Goal: Task Accomplishment & Management: Use online tool/utility

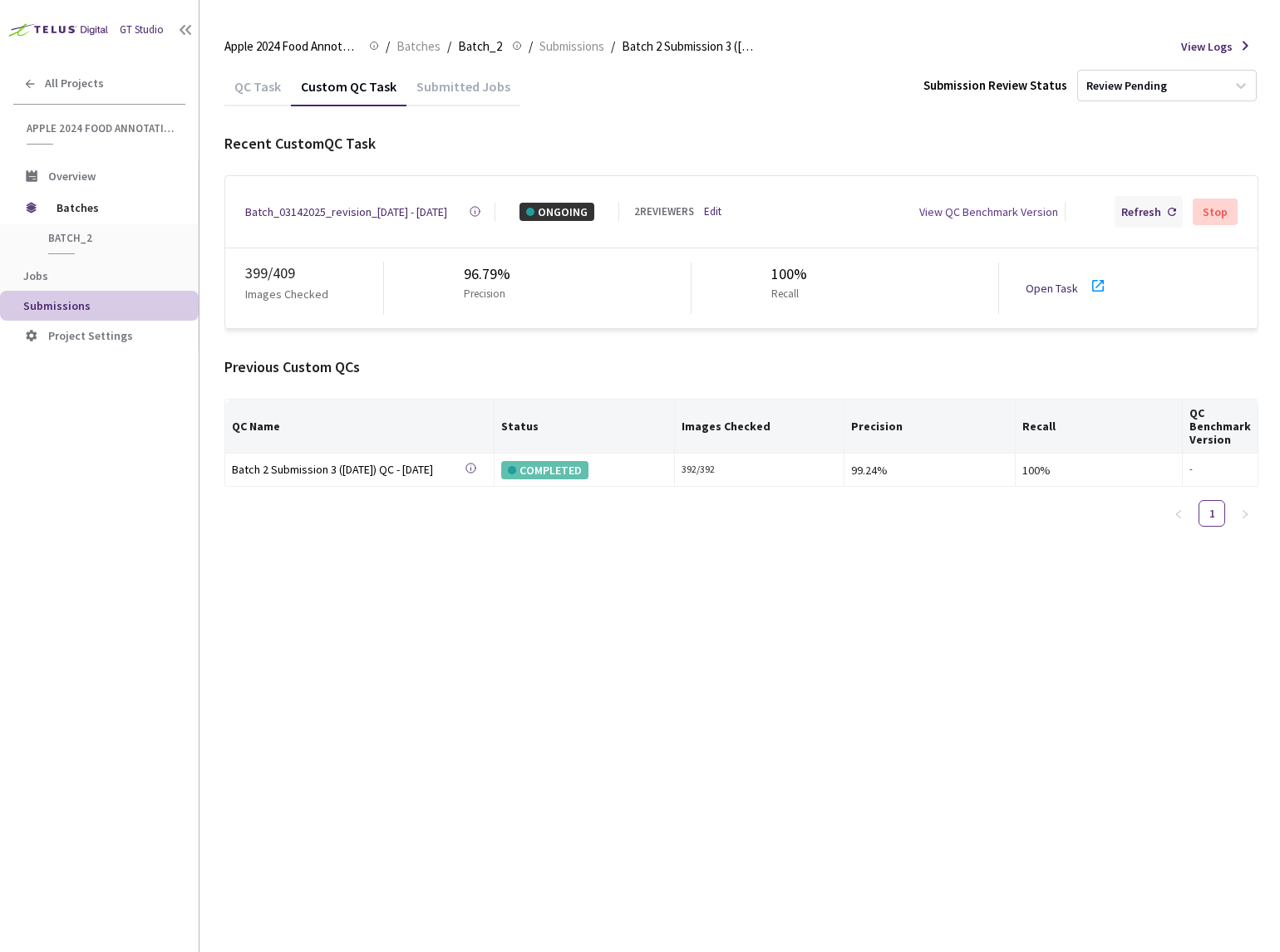
click at [1123, 220] on div "Refresh" at bounding box center [1148, 212] width 68 height 32
click at [388, 214] on div "Batch_03142025_revision_4 - 07 Sep, 2025" at bounding box center [346, 212] width 202 height 19
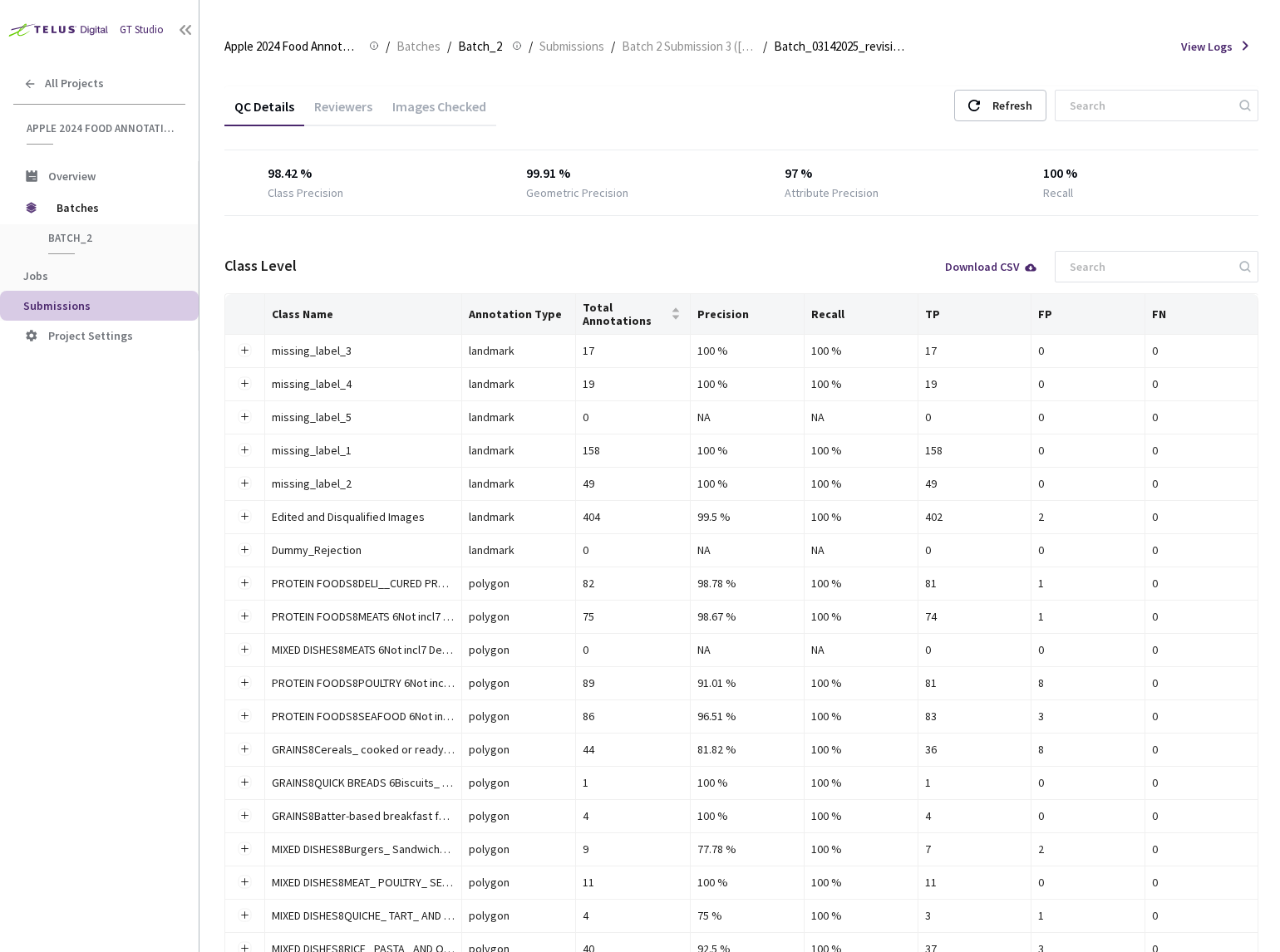
click at [429, 106] on div "Images Checked" at bounding box center [439, 112] width 114 height 28
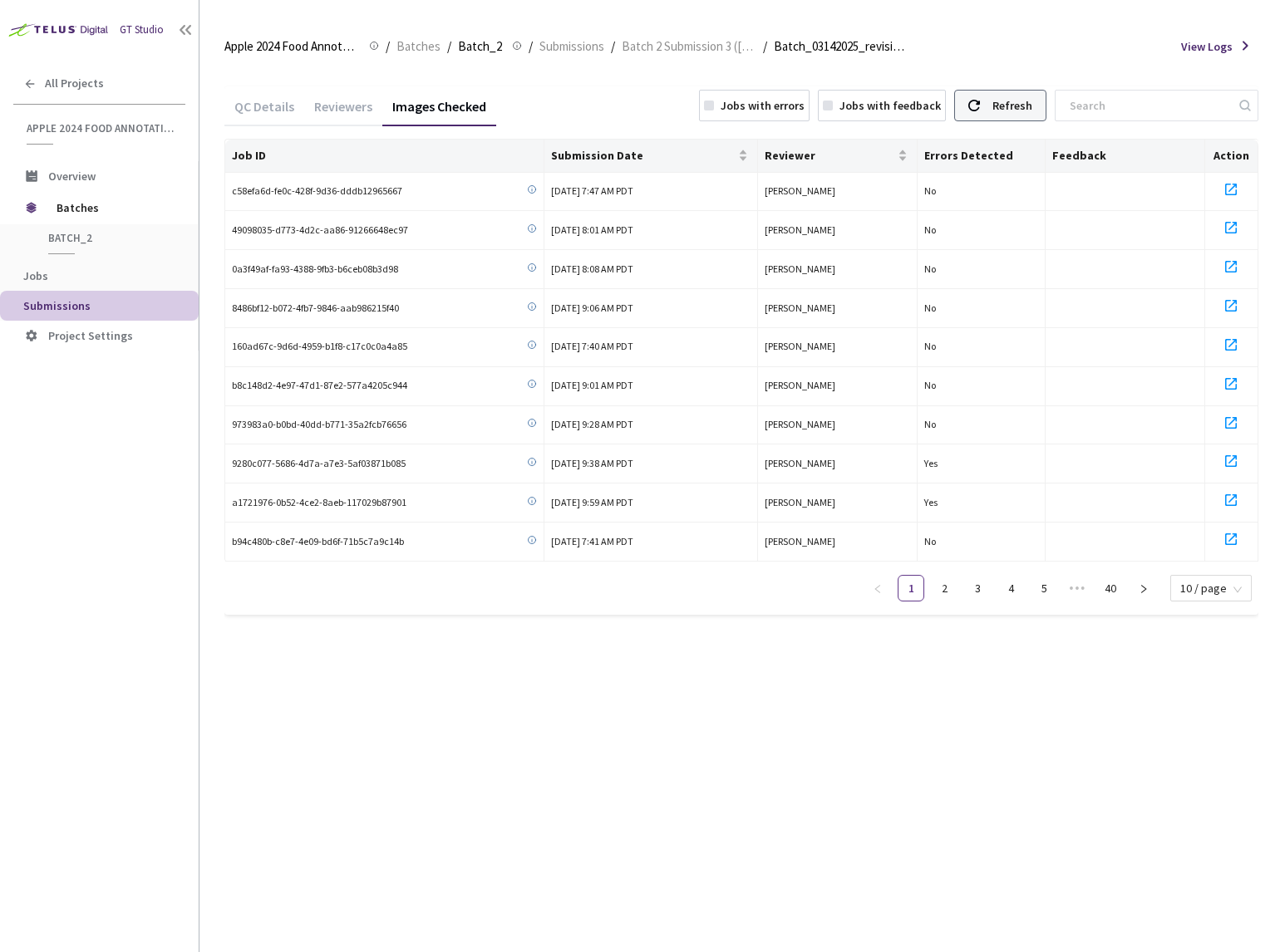
click at [1032, 105] on div "Refresh" at bounding box center [1012, 106] width 40 height 30
click at [804, 112] on div "Jobs with errors" at bounding box center [762, 105] width 84 height 19
click at [1116, 583] on link "6" at bounding box center [1111, 588] width 25 height 25
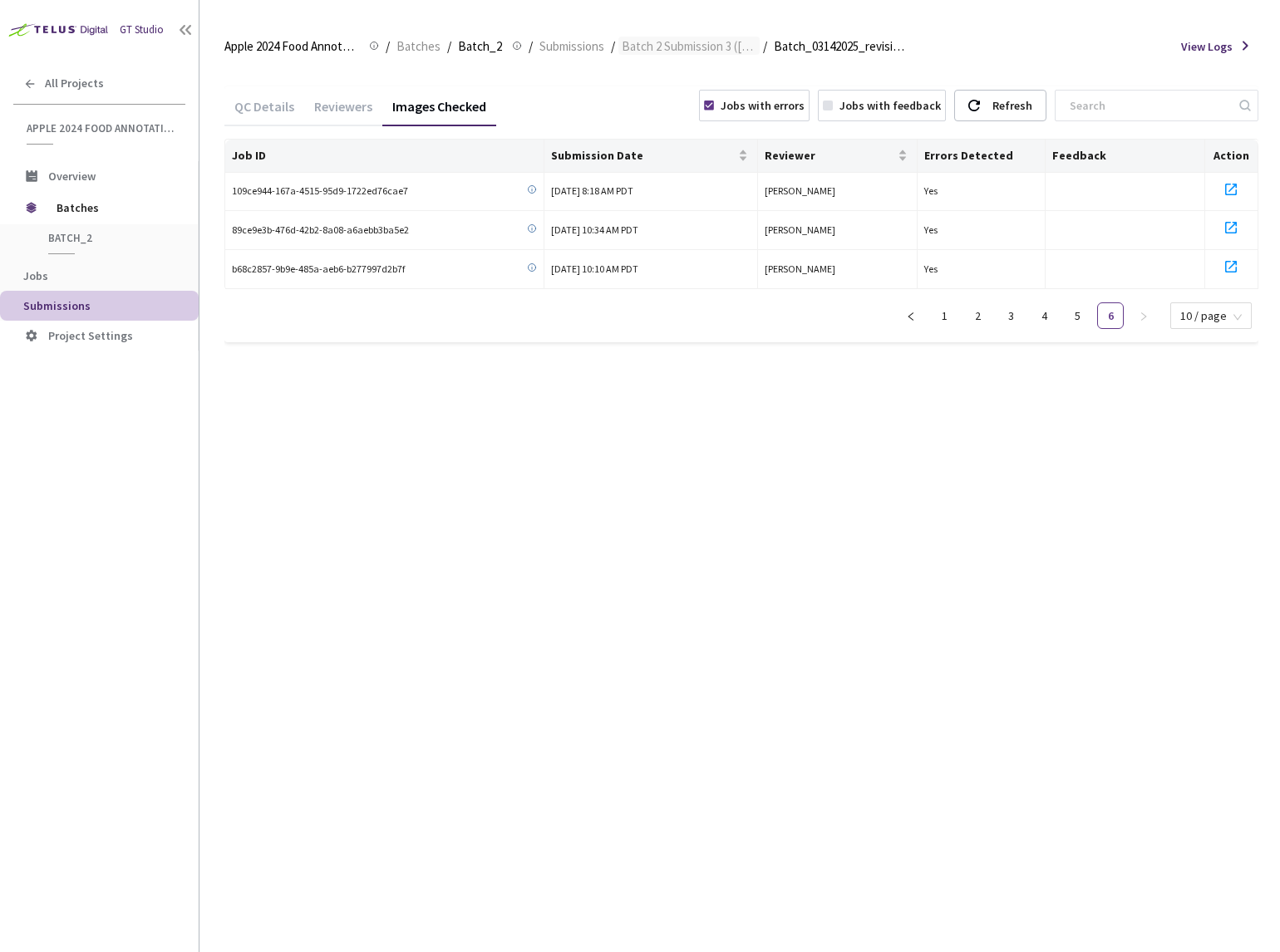
click at [634, 48] on span "Batch 2 Submission 3 (3-14-25)" at bounding box center [689, 46] width 134 height 20
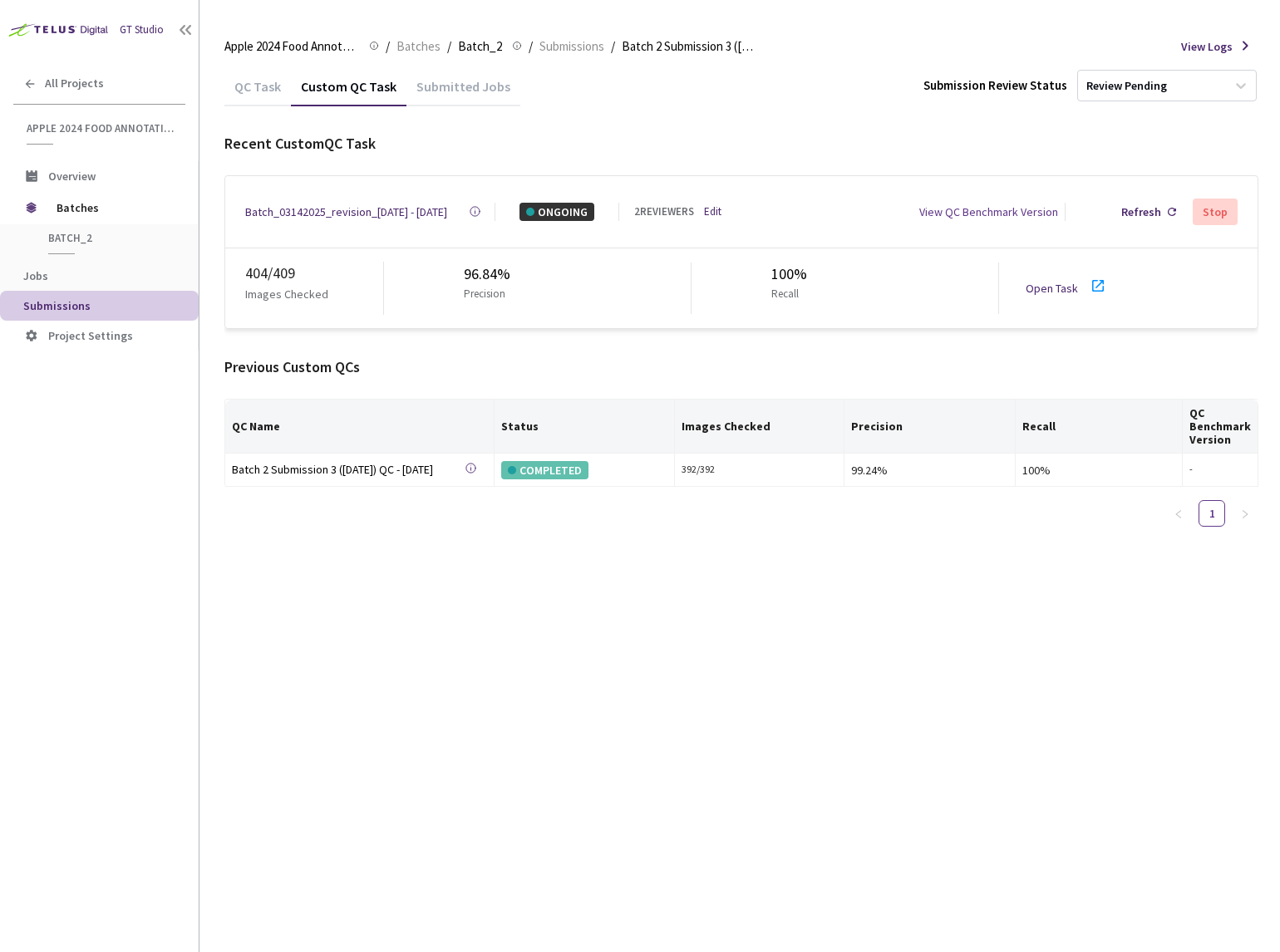
click at [1044, 281] on link "Open Task" at bounding box center [1051, 288] width 52 height 15
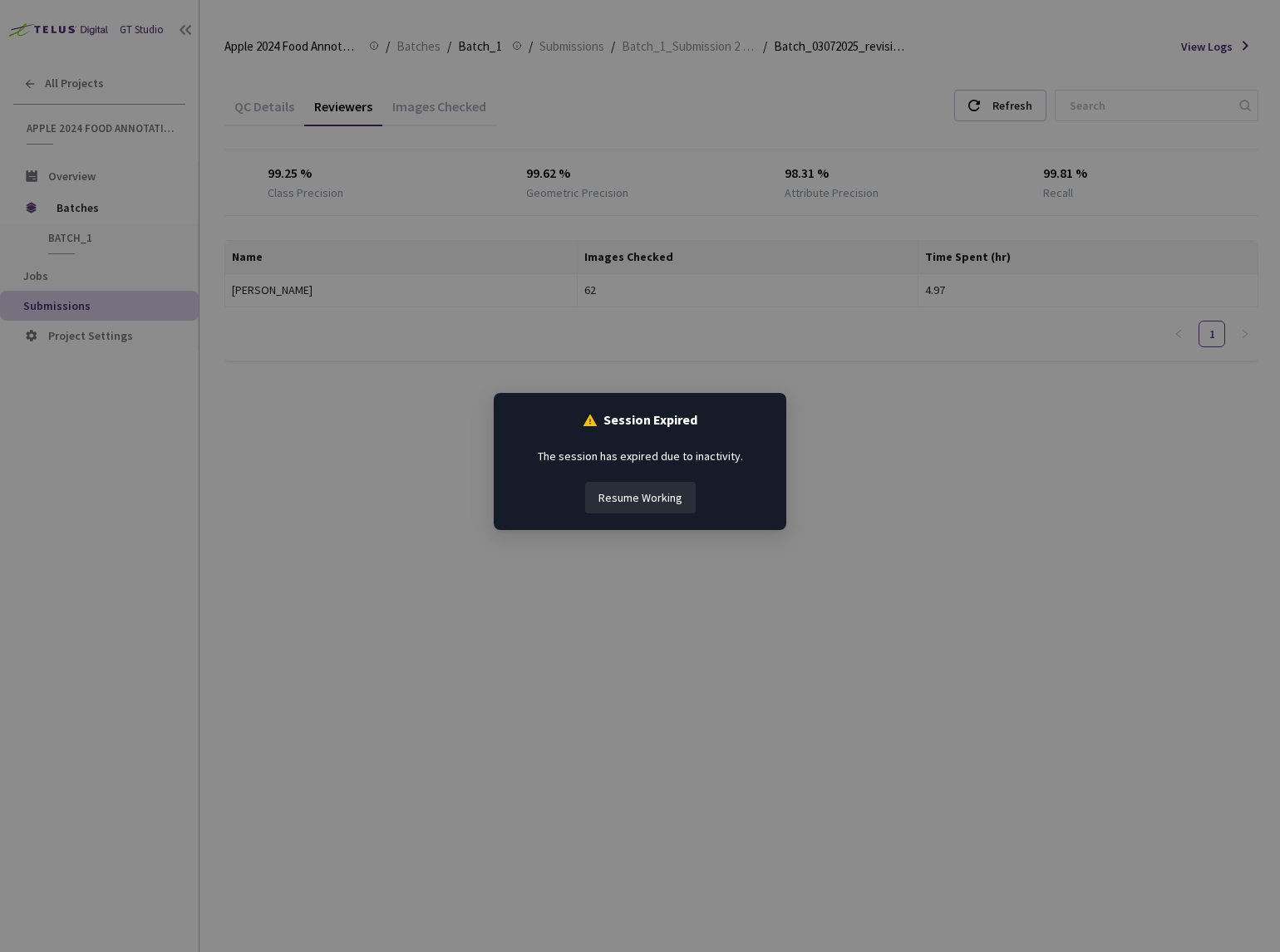
click at [664, 505] on button "Resume Working" at bounding box center [640, 498] width 110 height 32
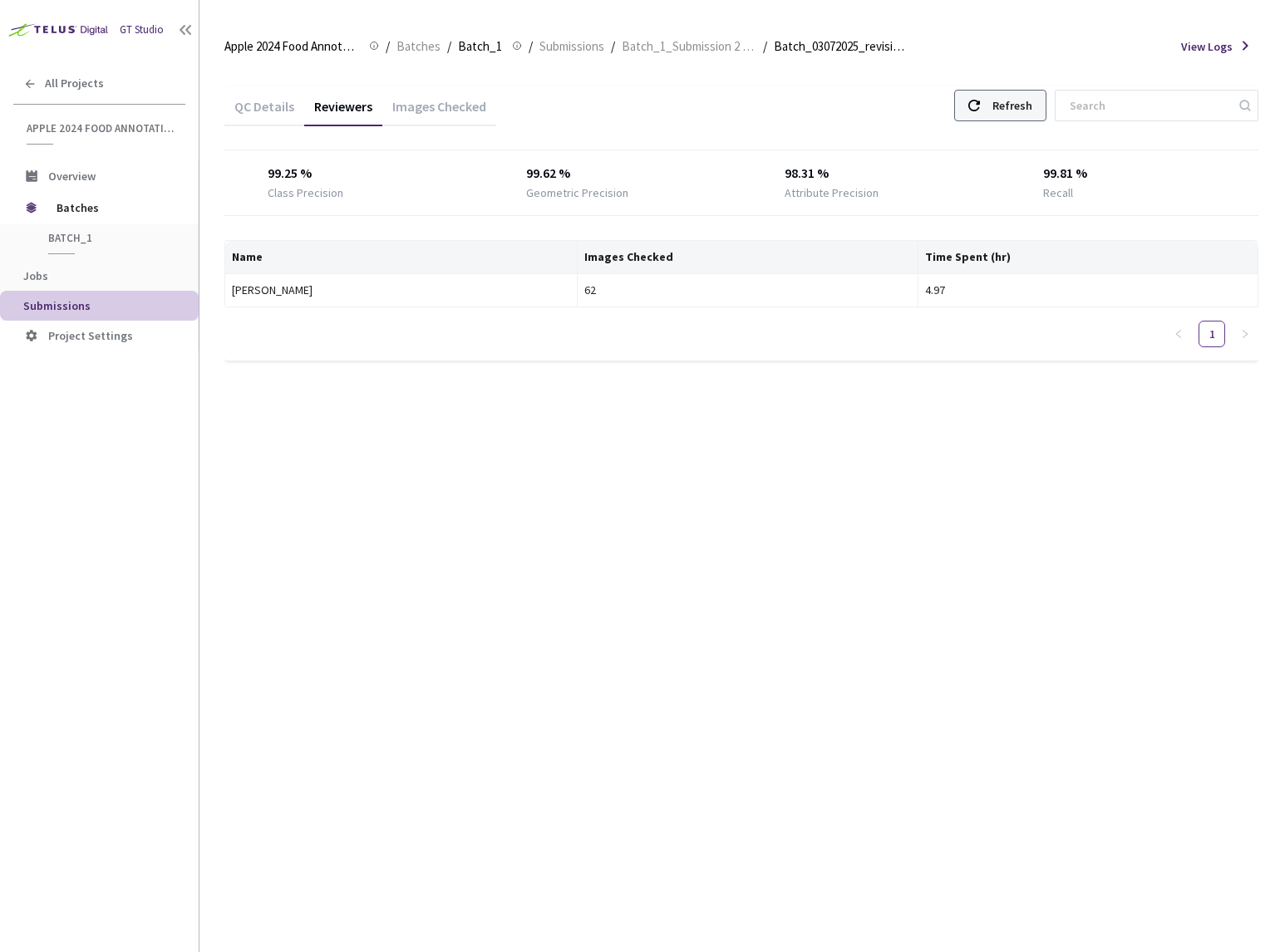
click at [1022, 109] on div "Refresh" at bounding box center [1000, 106] width 92 height 32
click at [283, 112] on div "QC Details" at bounding box center [264, 112] width 79 height 28
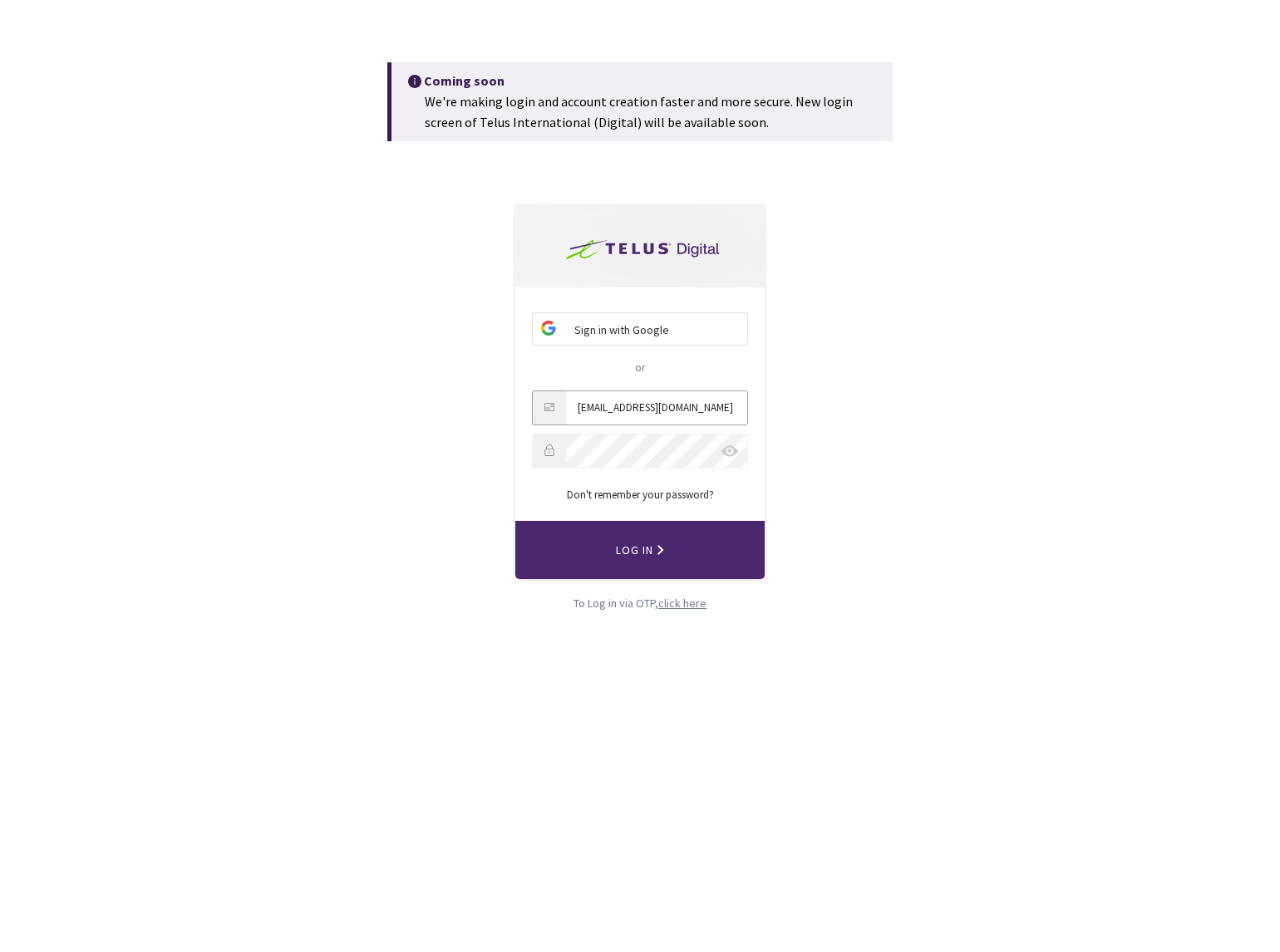
type input "[EMAIL_ADDRESS][DOMAIN_NAME]"
click at [684, 558] on button "Log In" at bounding box center [640, 550] width 249 height 58
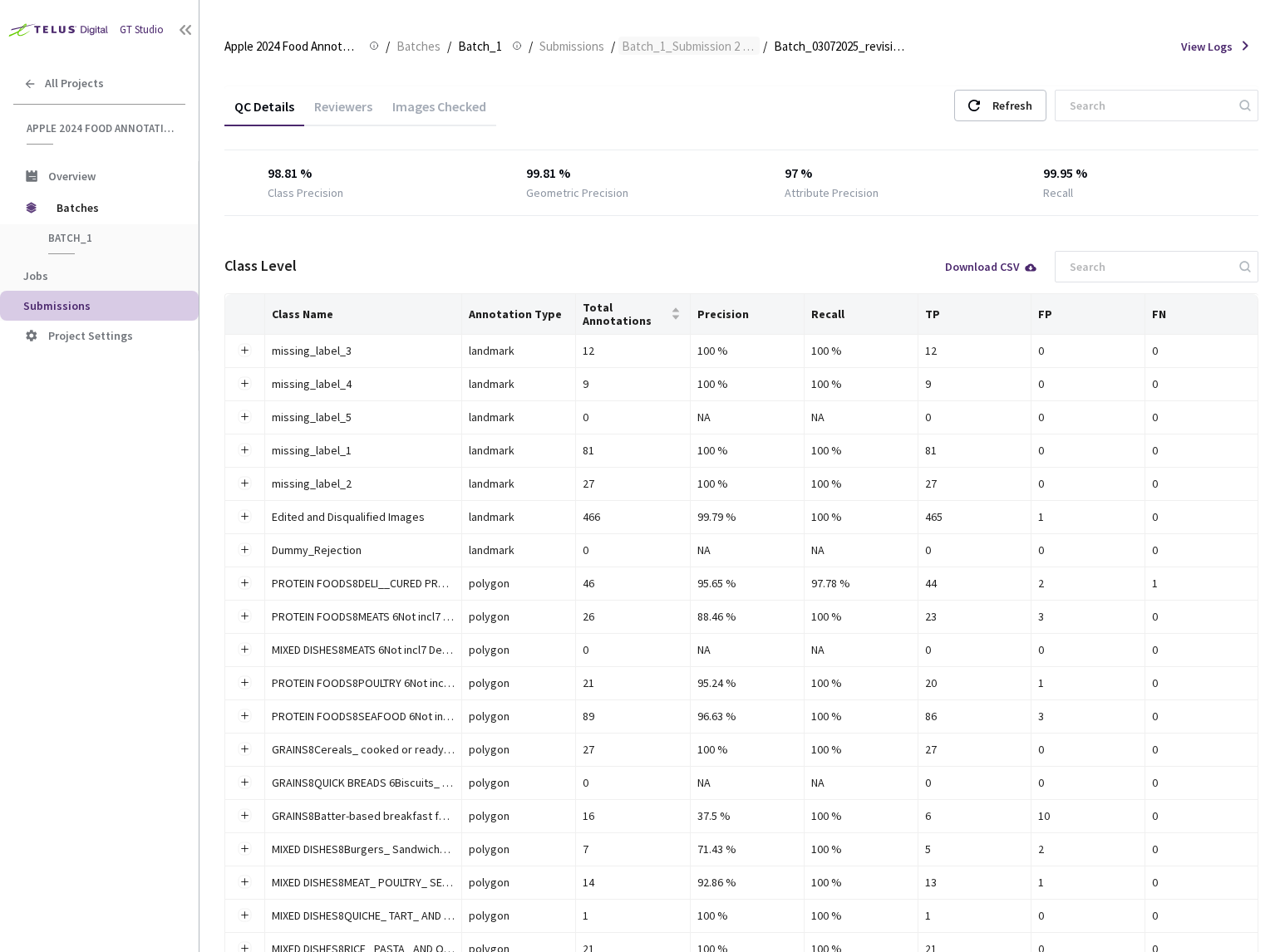
click at [718, 48] on span "Batch_1_Submission 2 ([DATE])" at bounding box center [689, 46] width 134 height 20
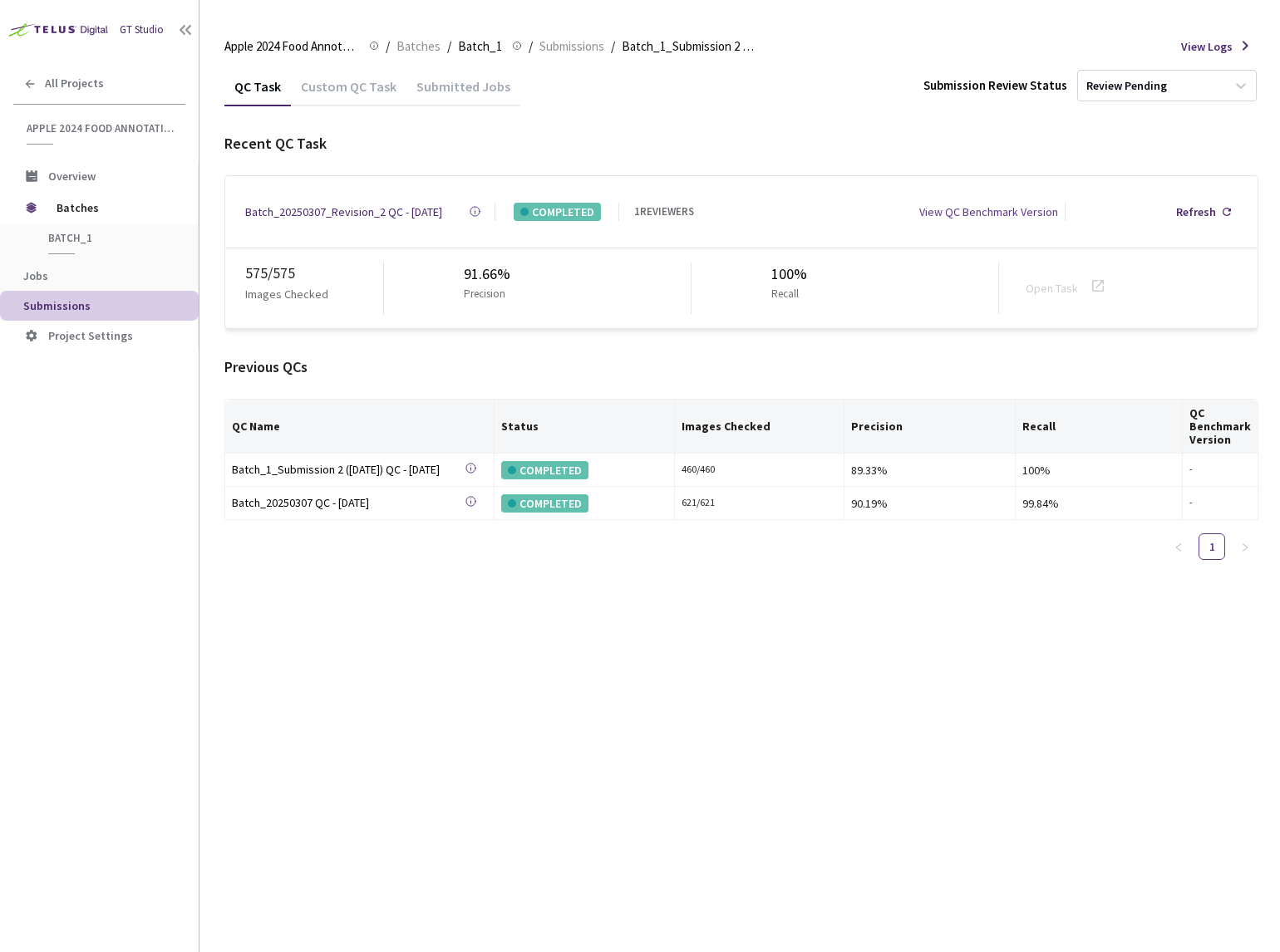
click at [334, 86] on div "Custom QC Task" at bounding box center [348, 92] width 116 height 28
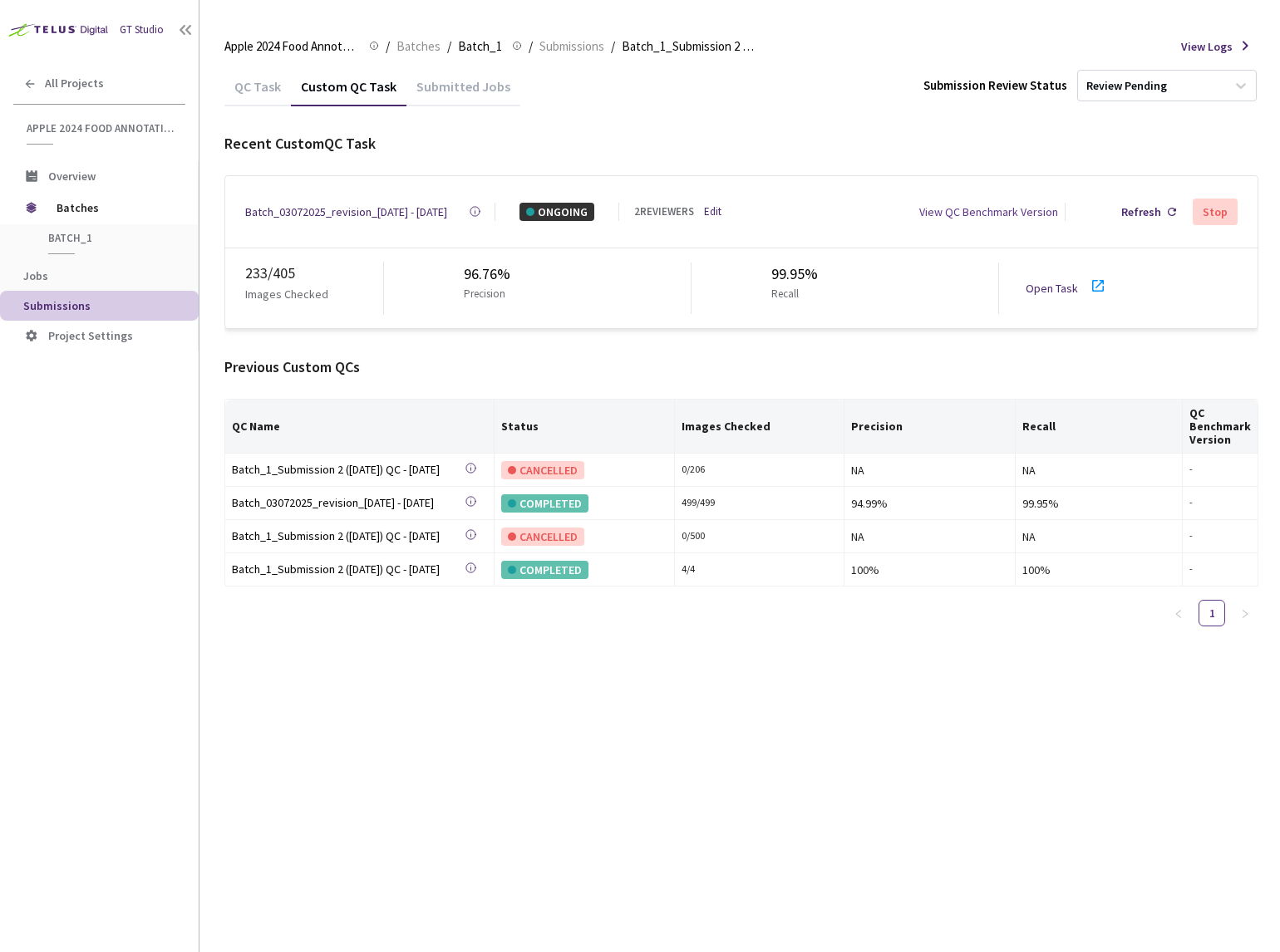
click at [343, 214] on div "Batch_03072025_revision_[DATE] - [DATE]" at bounding box center [346, 212] width 202 height 19
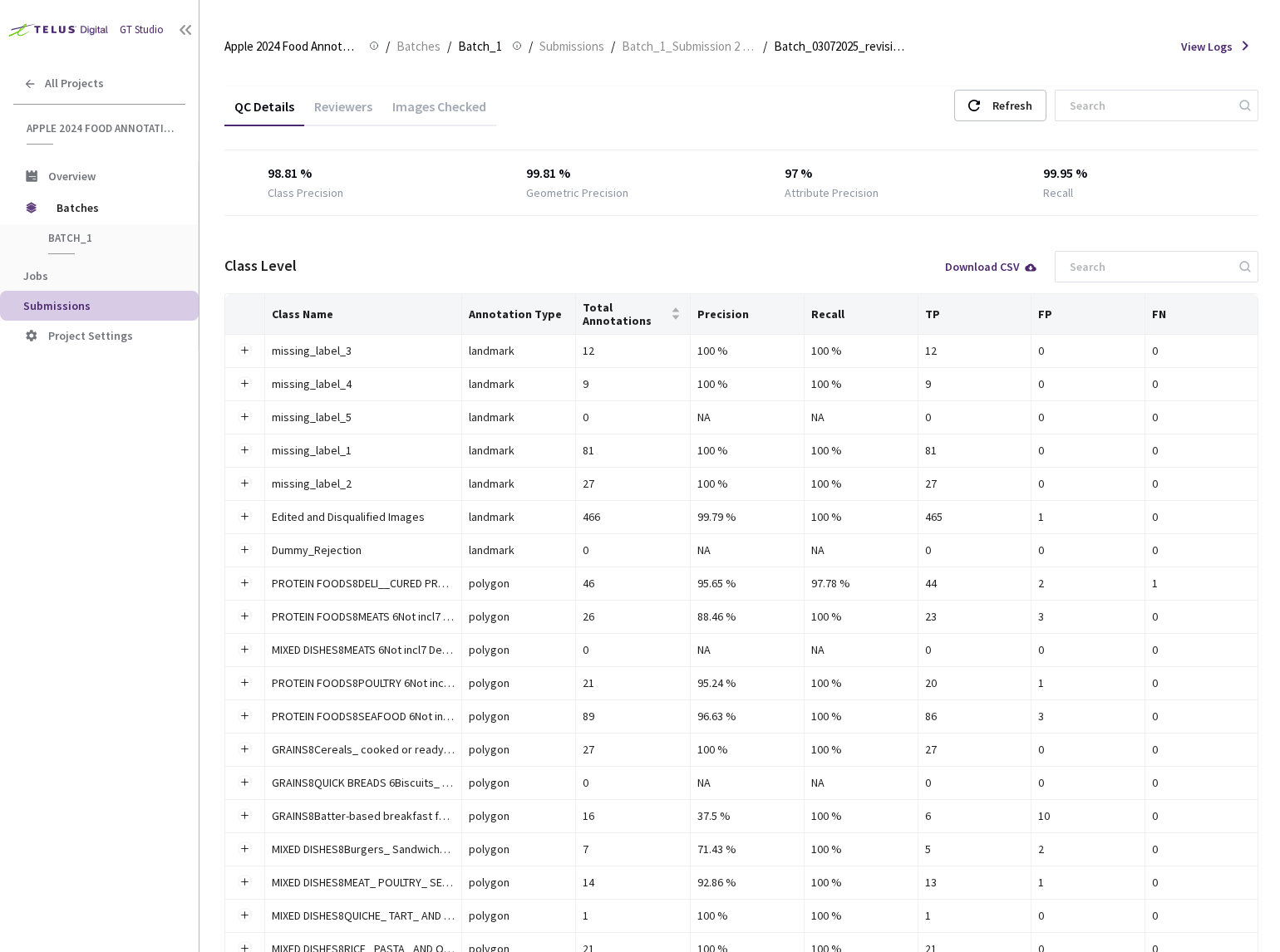
click at [410, 119] on div "Images Checked" at bounding box center [439, 112] width 114 height 28
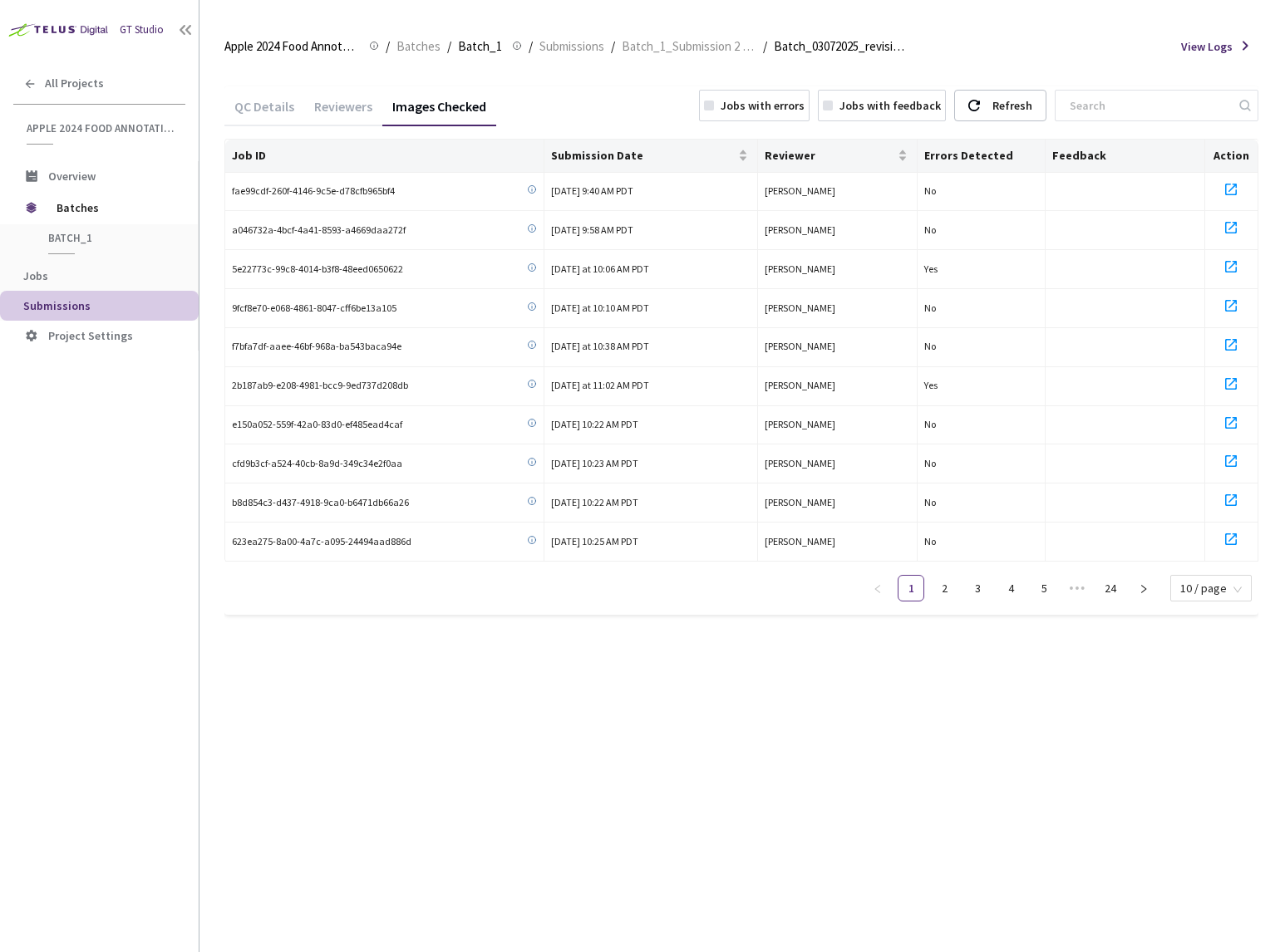
click at [797, 106] on div "Jobs with errors" at bounding box center [762, 105] width 84 height 19
click at [1208, 584] on link "5" at bounding box center [1211, 588] width 25 height 25
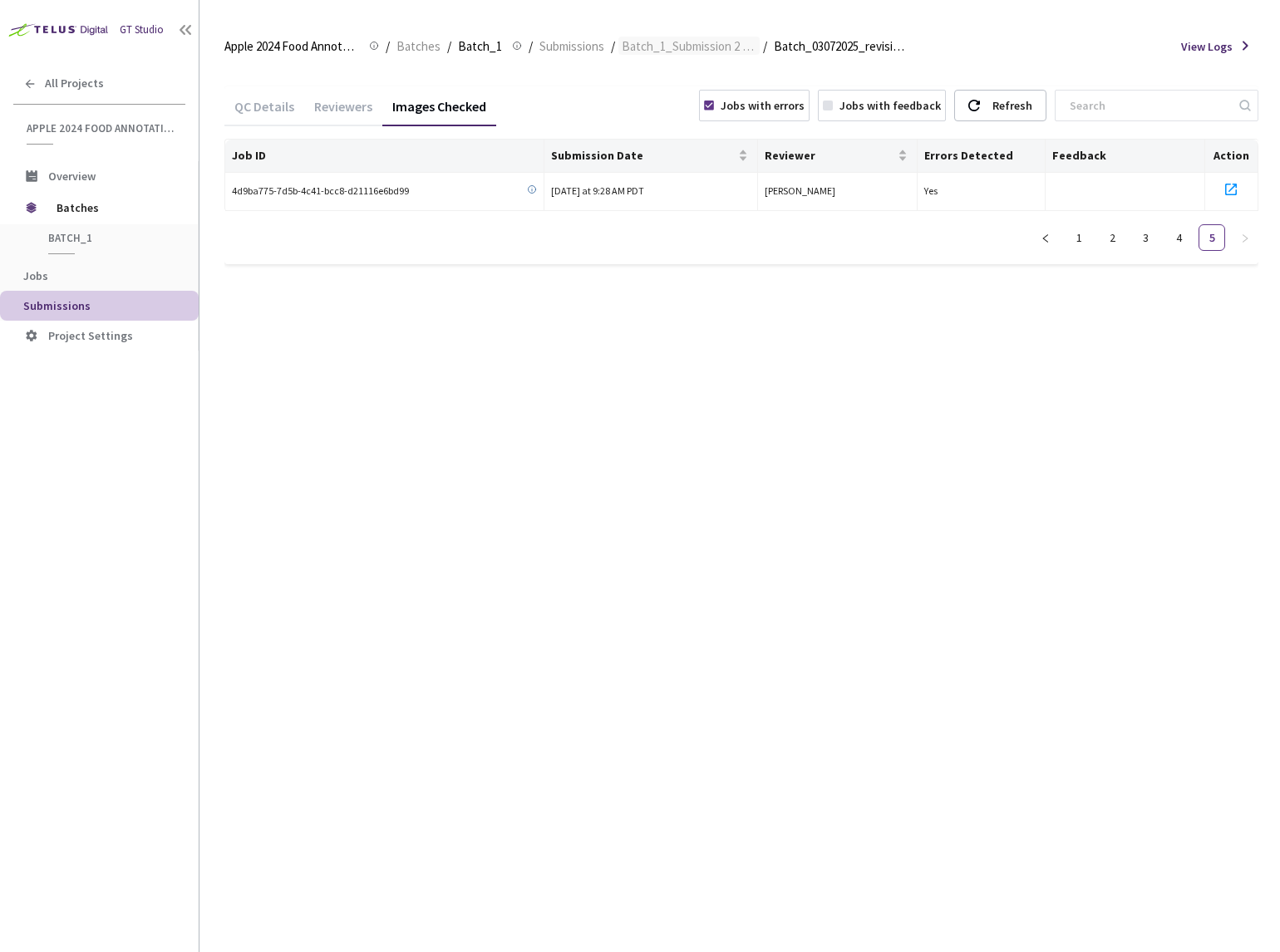
click at [641, 41] on span "Batch_1_Submission 2 ([DATE])" at bounding box center [689, 46] width 134 height 20
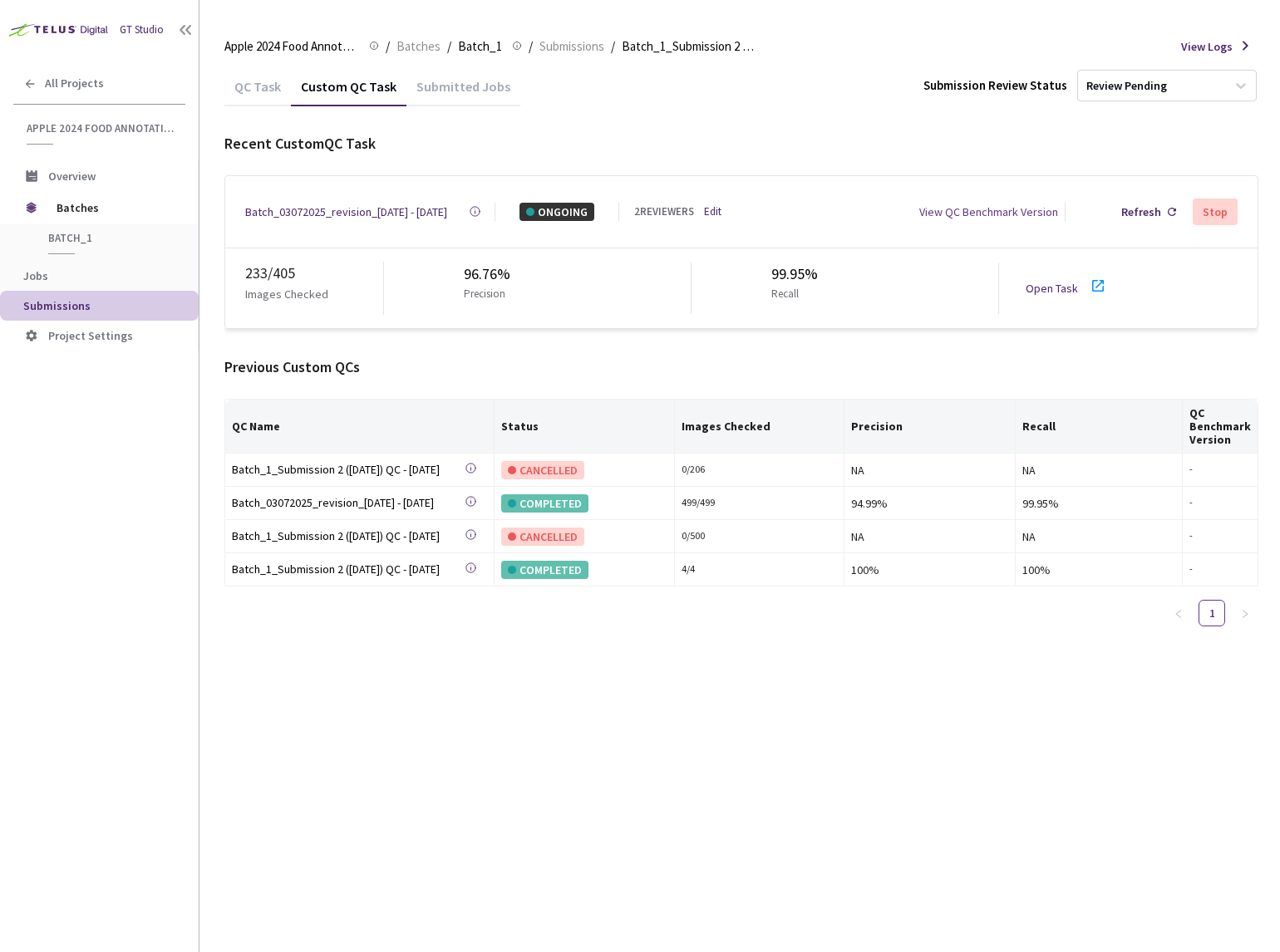
click at [1058, 284] on link "Open Task" at bounding box center [1051, 288] width 52 height 15
click at [1043, 276] on div "Open Task" at bounding box center [1072, 289] width 92 height 25
click at [1143, 205] on div "Refresh" at bounding box center [1141, 212] width 40 height 19
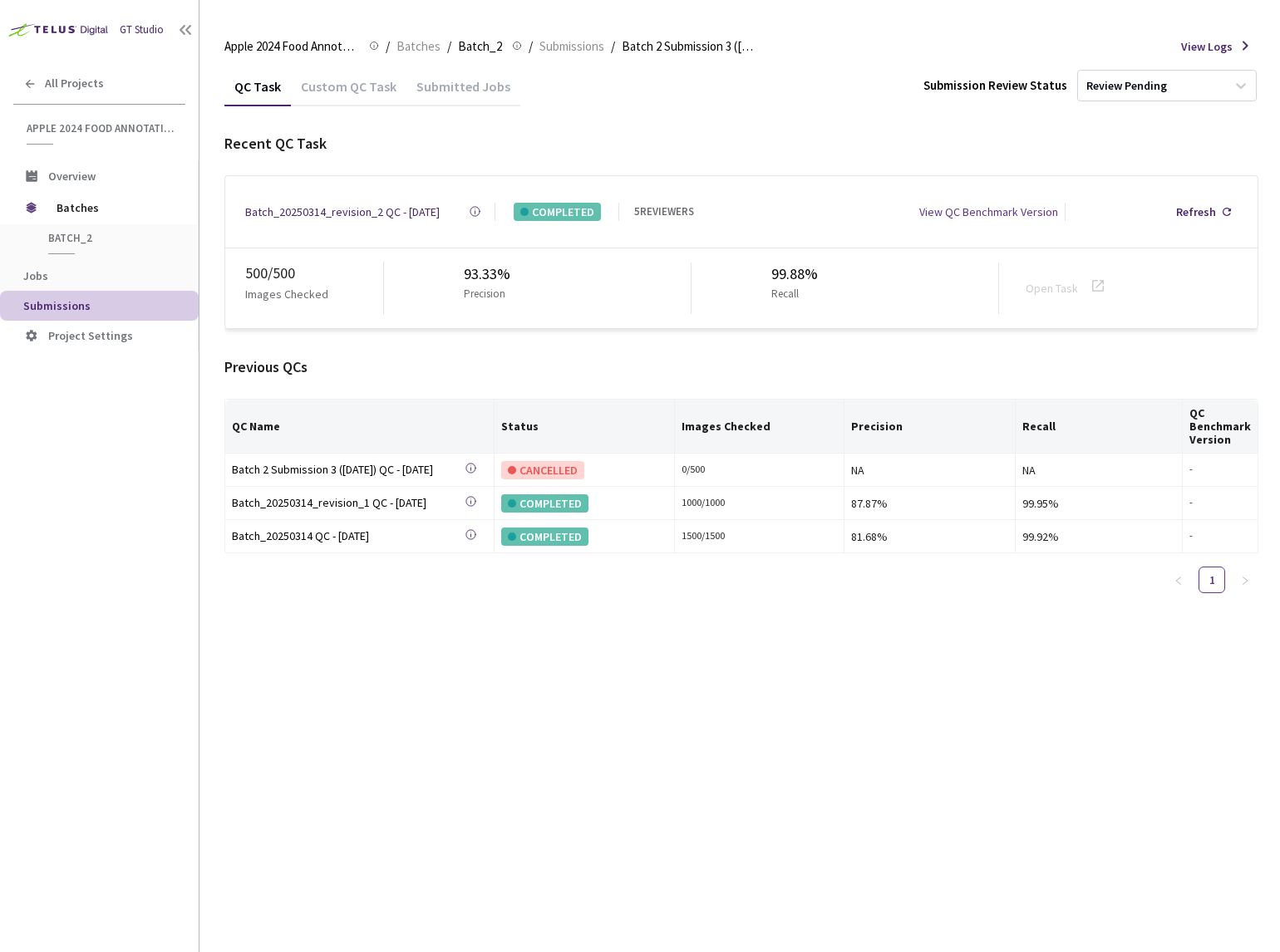
click at [325, 92] on div "Custom QC Task" at bounding box center [348, 92] width 116 height 28
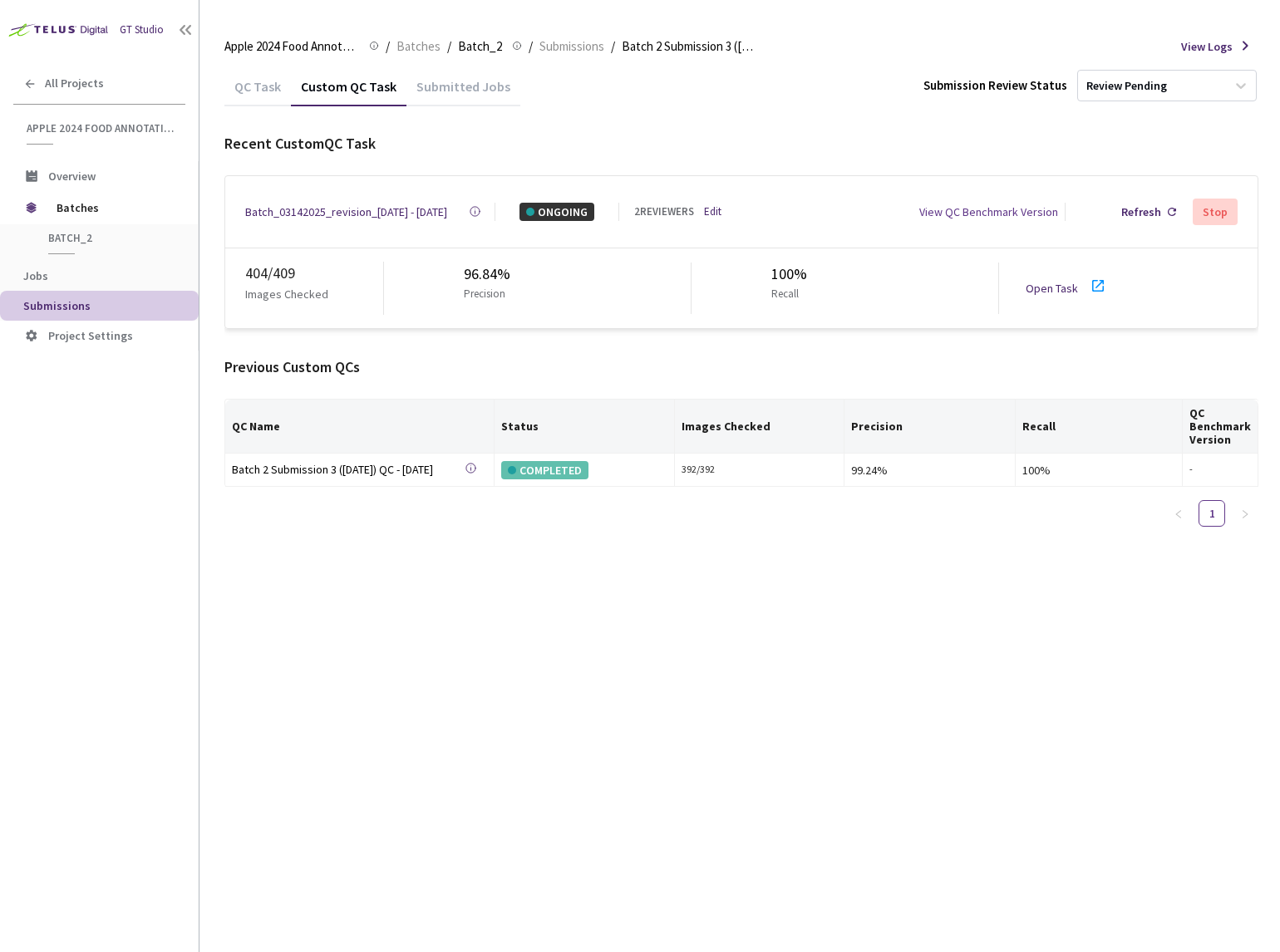
click at [1065, 283] on link "Open Task" at bounding box center [1051, 288] width 52 height 15
